Goal: Transaction & Acquisition: Book appointment/travel/reservation

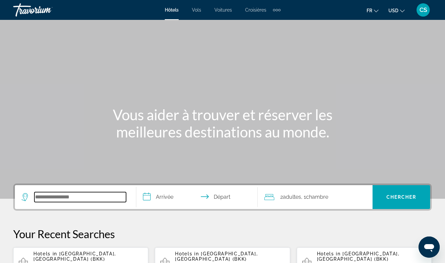
click at [73, 198] on input "Search widget" at bounding box center [80, 197] width 92 height 10
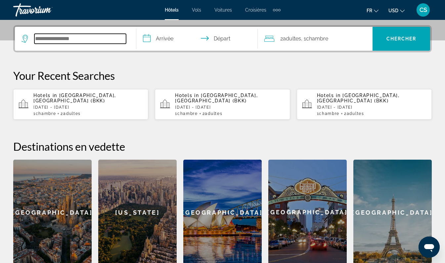
scroll to position [162, 0]
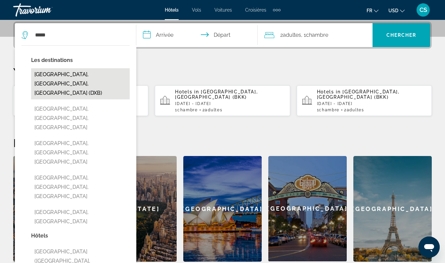
click at [81, 79] on button "[GEOGRAPHIC_DATA], [GEOGRAPHIC_DATA], [GEOGRAPHIC_DATA] (DXB)" at bounding box center [80, 83] width 99 height 31
type input "**********"
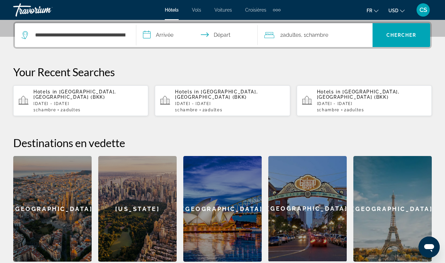
click at [176, 38] on input "**********" at bounding box center [198, 36] width 124 height 26
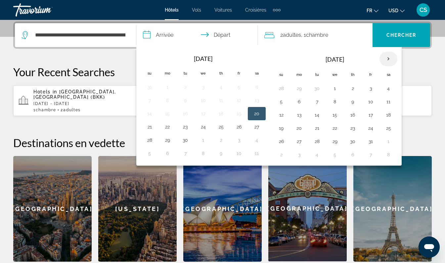
click at [390, 58] on th "Next month" at bounding box center [388, 59] width 18 height 15
click at [391, 59] on th "Next month" at bounding box center [388, 59] width 18 height 15
click at [392, 57] on th "Next month" at bounding box center [388, 59] width 18 height 15
click at [388, 59] on th "Next month" at bounding box center [388, 59] width 18 height 15
click at [388, 62] on th "Next month" at bounding box center [388, 59] width 18 height 15
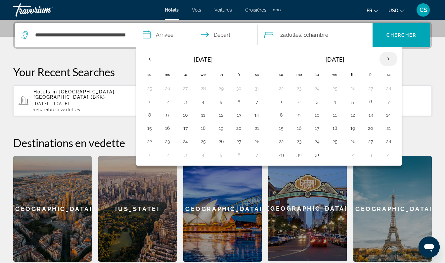
click at [388, 58] on th "Next month" at bounding box center [388, 59] width 18 height 15
click at [370, 116] on button "17" at bounding box center [370, 114] width 11 height 9
click at [372, 130] on button "24" at bounding box center [370, 127] width 11 height 9
type input "**********"
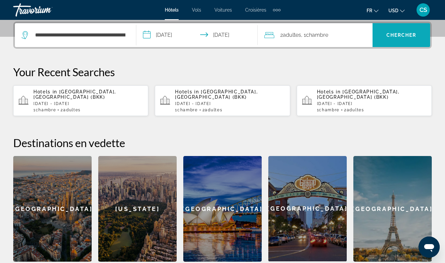
click at [400, 34] on span "Chercher" at bounding box center [401, 34] width 30 height 5
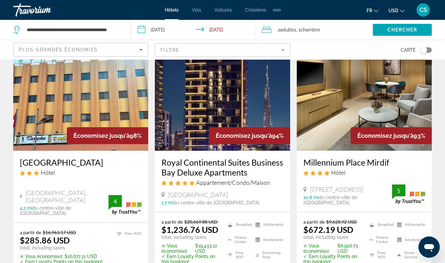
scroll to position [38, 0]
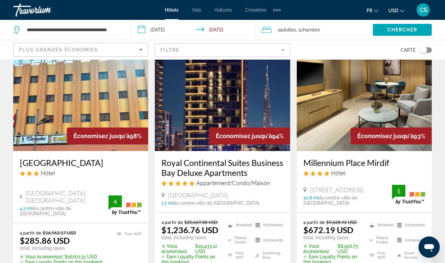
click at [398, 9] on span "USD" at bounding box center [393, 10] width 10 height 5
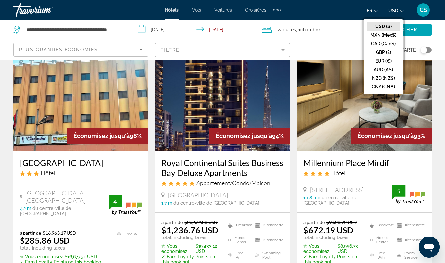
click at [381, 63] on button "EUR (€)" at bounding box center [383, 61] width 33 height 9
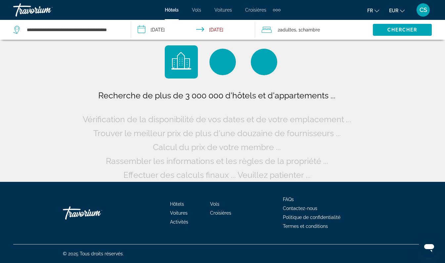
scroll to position [0, 0]
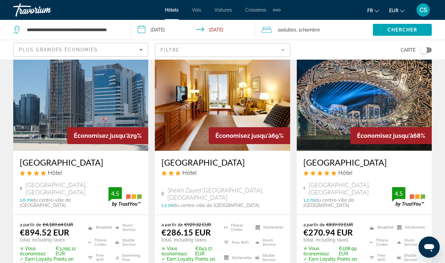
scroll to position [296, 0]
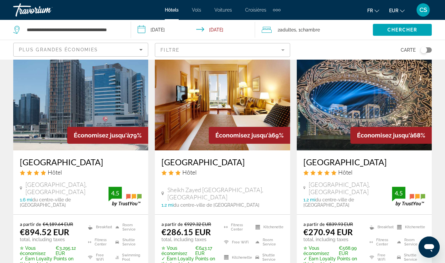
click at [92, 167] on h3 "[GEOGRAPHIC_DATA]" at bounding box center [81, 162] width 122 height 10
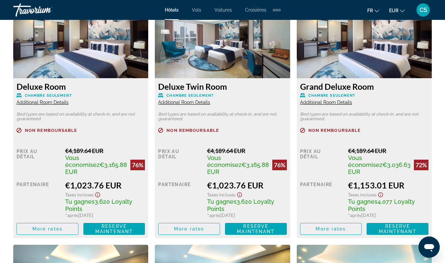
scroll to position [1581, 0]
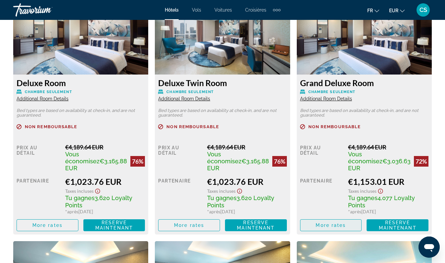
click at [347, 217] on span "Main content" at bounding box center [330, 225] width 61 height 16
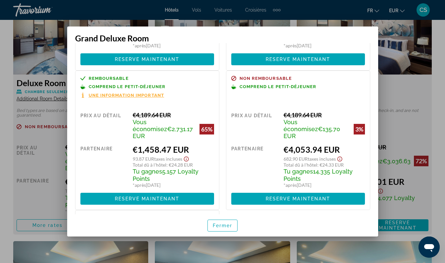
scroll to position [111, 0]
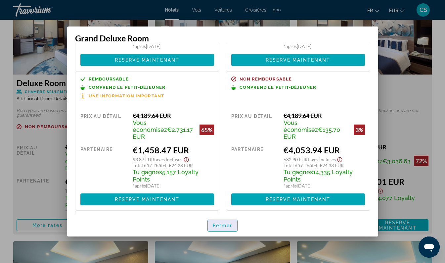
click at [227, 225] on span "Fermer" at bounding box center [223, 225] width 20 height 5
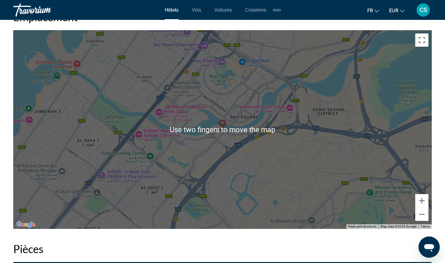
scroll to position [762, 0]
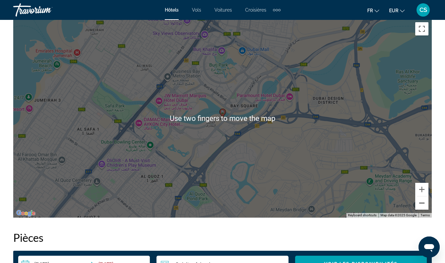
click at [424, 203] on button "Zoom out" at bounding box center [421, 202] width 13 height 13
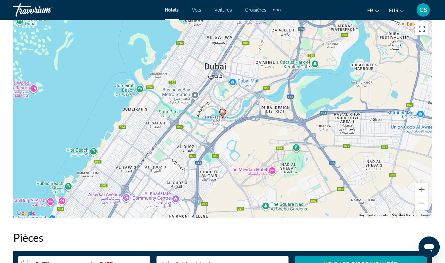
click at [426, 209] on div "To activate drag with keyboard, press Alt + Enter. Once in keyboard drag state,…" at bounding box center [222, 118] width 418 height 198
click at [422, 208] on button "Zoom out" at bounding box center [421, 202] width 13 height 13
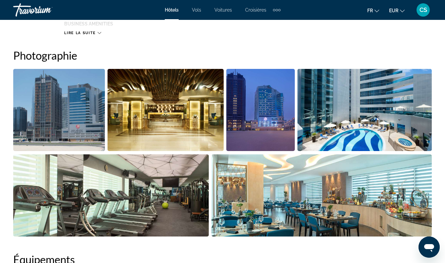
scroll to position [431, 0]
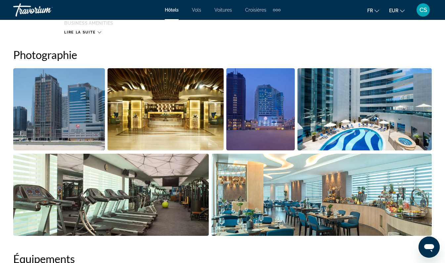
click at [340, 116] on img "Open full-screen image slider" at bounding box center [364, 109] width 135 height 82
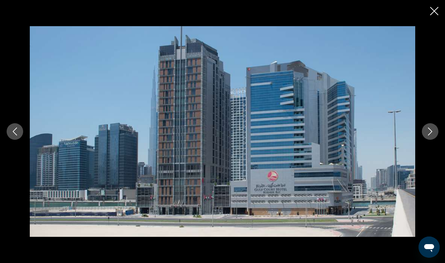
click at [431, 132] on icon "Next image" at bounding box center [430, 131] width 4 height 8
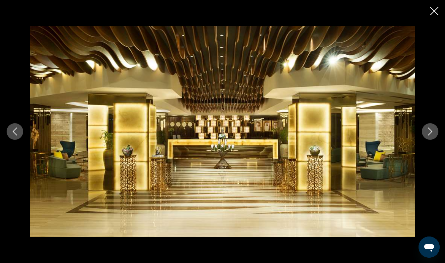
click at [429, 135] on icon "Next image" at bounding box center [430, 131] width 8 height 8
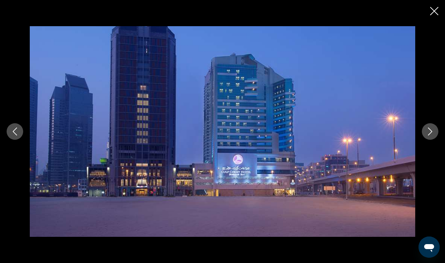
click at [431, 131] on icon "Next image" at bounding box center [430, 131] width 8 height 8
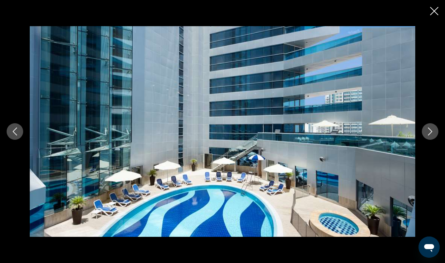
click at [434, 128] on icon "Next image" at bounding box center [430, 131] width 8 height 8
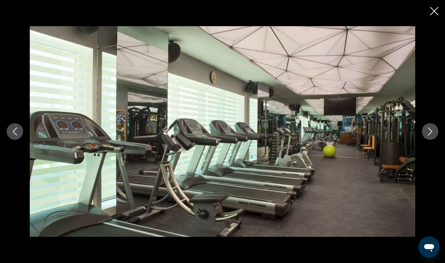
click at [426, 128] on icon "Next image" at bounding box center [430, 131] width 8 height 8
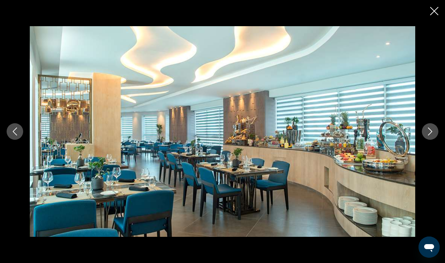
click at [429, 134] on icon "Next image" at bounding box center [430, 131] width 4 height 8
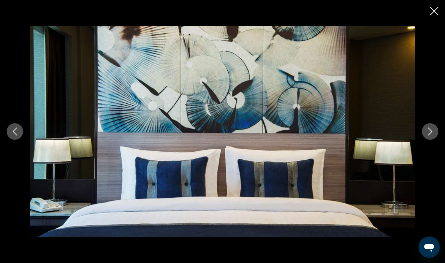
click at [430, 130] on icon "Next image" at bounding box center [430, 131] width 8 height 8
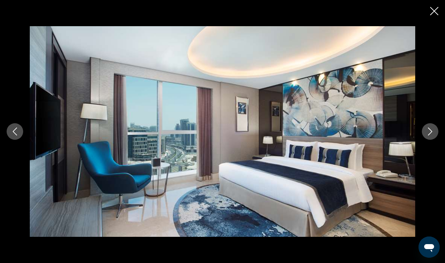
click at [436, 129] on button "Next image" at bounding box center [430, 131] width 17 height 17
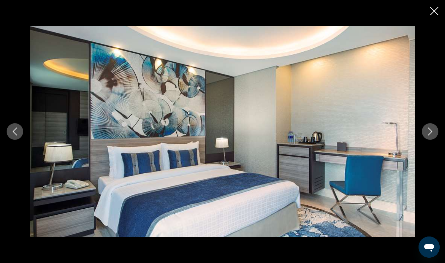
click at [430, 138] on button "Next image" at bounding box center [430, 131] width 17 height 17
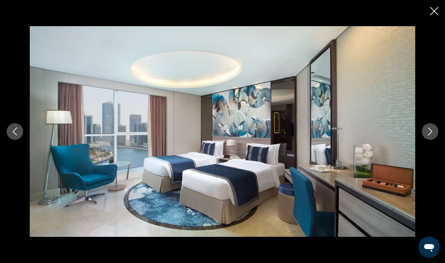
click at [432, 135] on icon "Next image" at bounding box center [430, 131] width 8 height 8
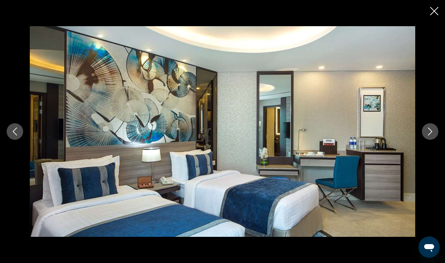
click at [434, 132] on button "Next image" at bounding box center [430, 131] width 17 height 17
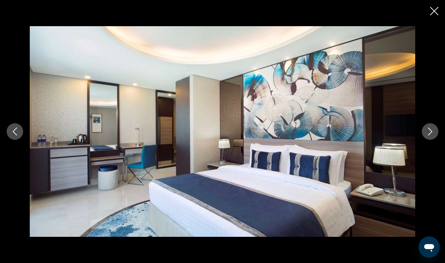
click at [432, 136] on button "Next image" at bounding box center [430, 131] width 17 height 17
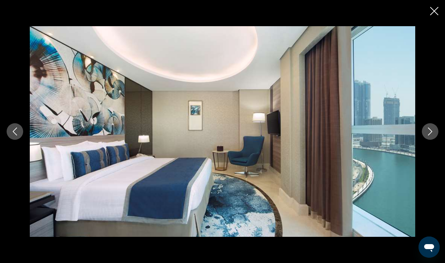
click at [432, 134] on icon "Next image" at bounding box center [430, 131] width 8 height 8
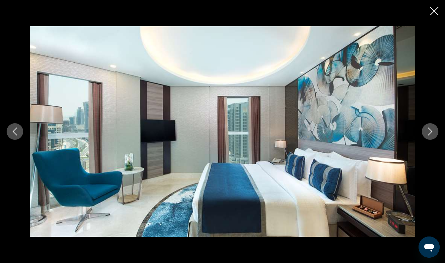
click at [10, 134] on button "Previous image" at bounding box center [15, 131] width 17 height 17
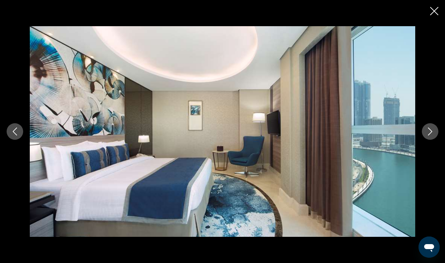
click at [424, 135] on button "Next image" at bounding box center [430, 131] width 17 height 17
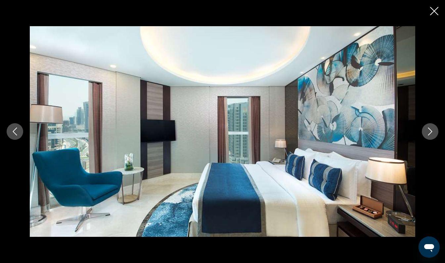
click at [427, 132] on icon "Next image" at bounding box center [430, 131] width 8 height 8
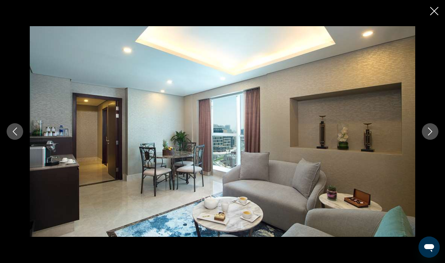
click at [433, 130] on icon "Next image" at bounding box center [430, 131] width 8 height 8
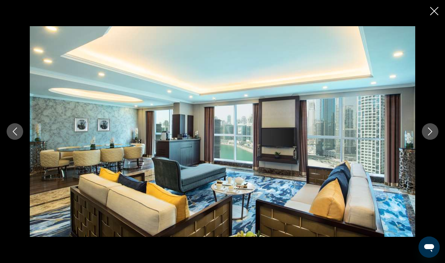
click at [429, 134] on icon "Next image" at bounding box center [430, 131] width 4 height 8
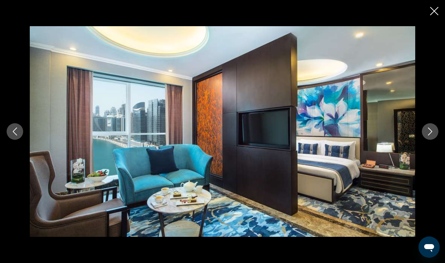
click at [430, 15] on icon "Close slideshow" at bounding box center [434, 11] width 8 height 8
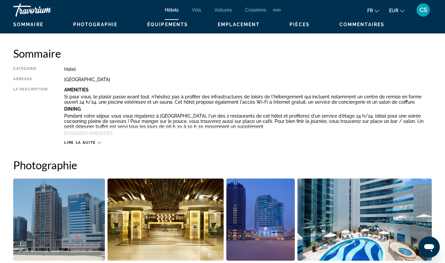
scroll to position [319, 0]
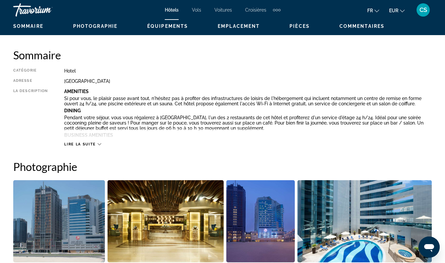
click at [89, 142] on span "Lire la suite" at bounding box center [79, 144] width 31 height 4
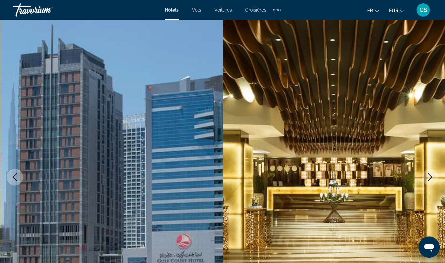
scroll to position [0, 0]
